Goal: Find specific page/section: Find specific page/section

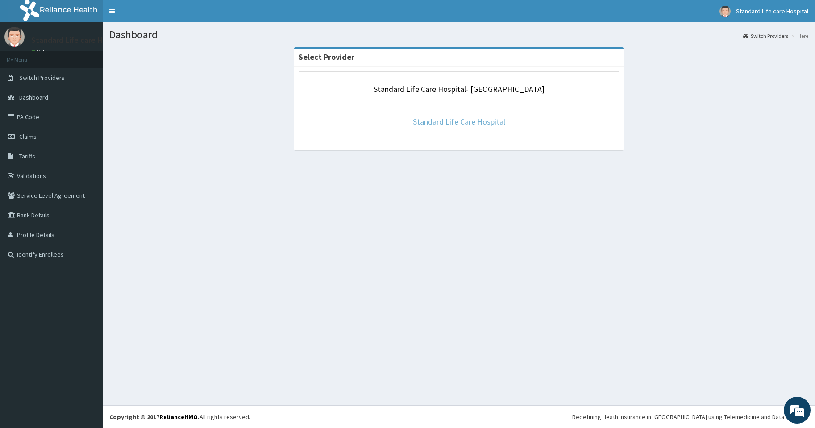
click at [460, 120] on link "Standard Life Care Hospital" at bounding box center [459, 121] width 92 height 10
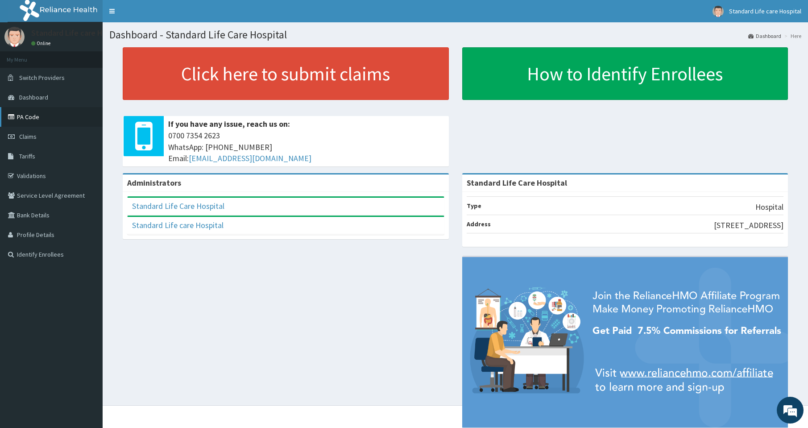
click at [37, 116] on link "PA Code" at bounding box center [51, 117] width 103 height 20
